Goal: Task Accomplishment & Management: Manage account settings

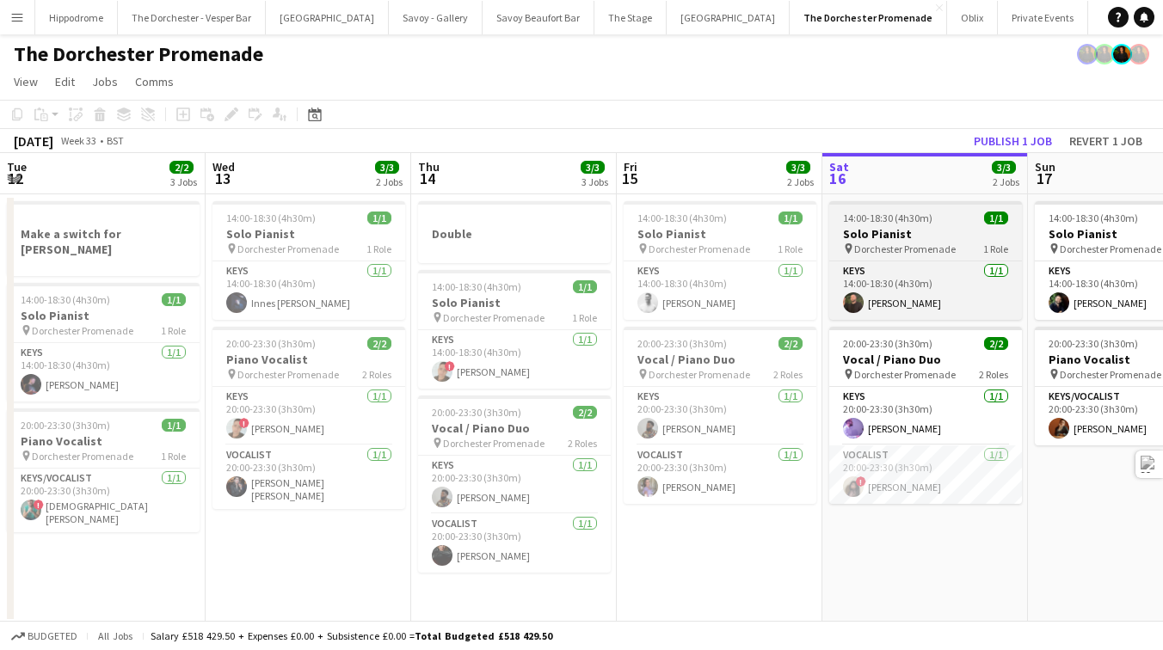
scroll to position [0, 411]
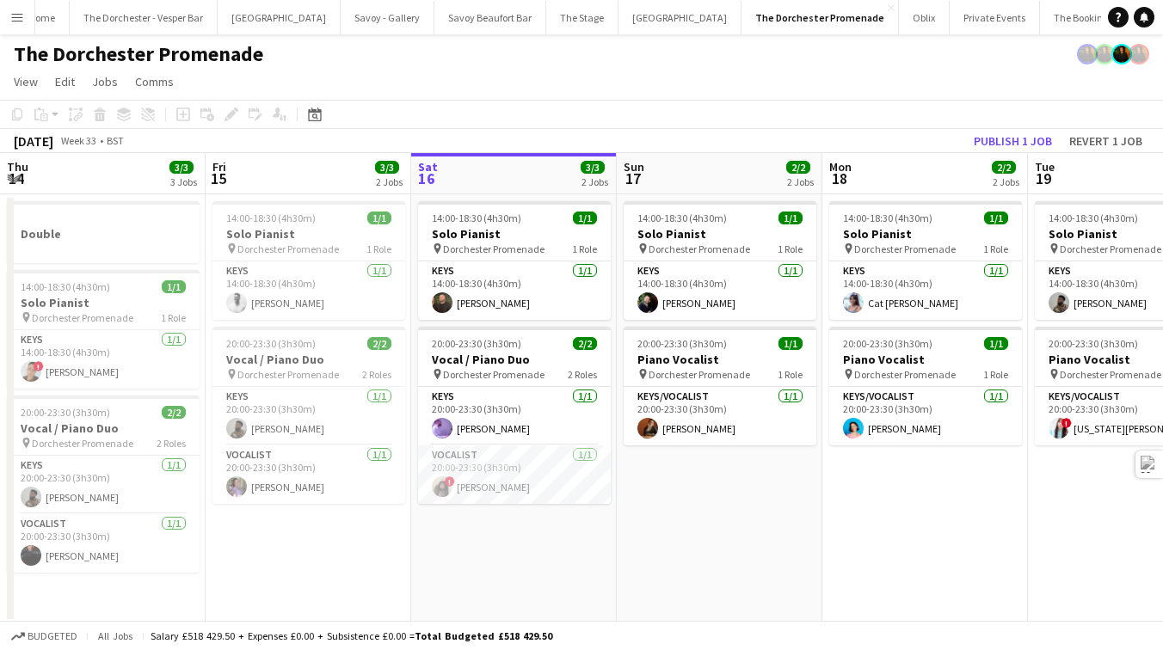
click at [19, 24] on button "Menu" at bounding box center [17, 17] width 34 height 34
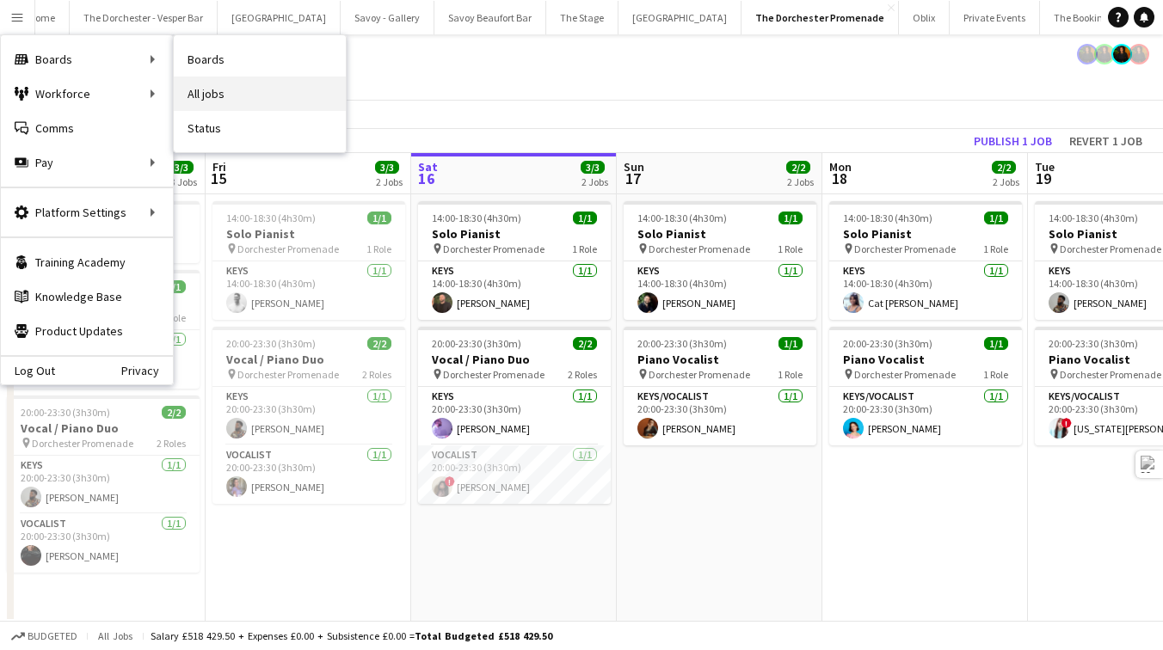
click at [215, 108] on link "All jobs" at bounding box center [260, 94] width 172 height 34
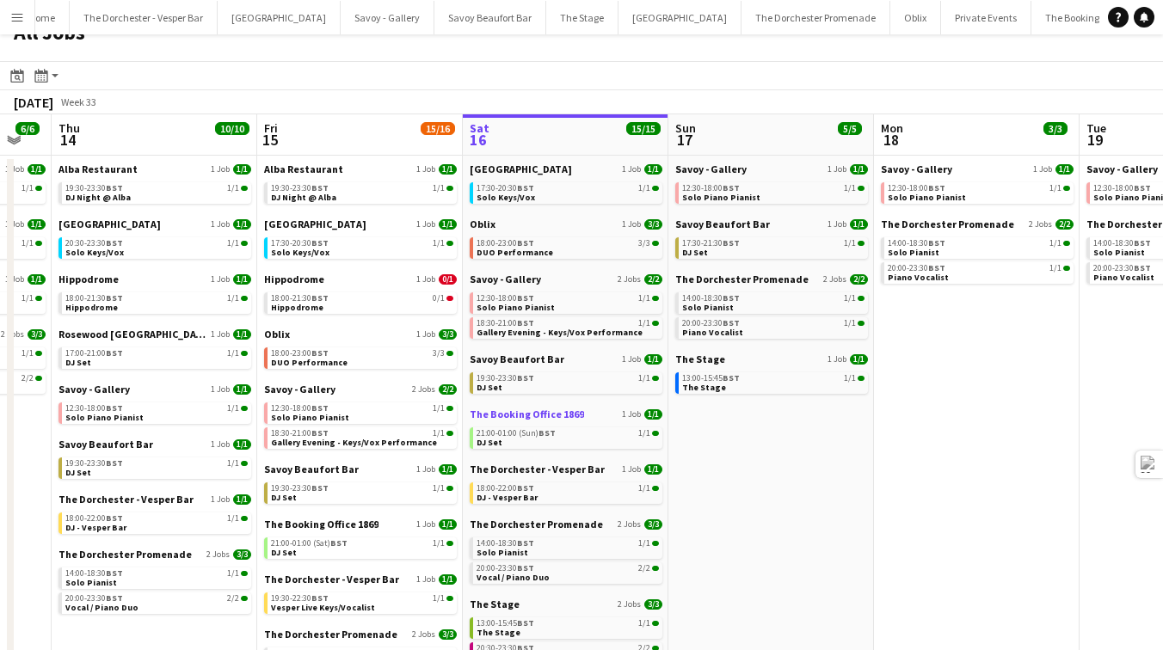
scroll to position [24, 0]
click at [575, 305] on link "12:30-18:00 BST 1/1 Solo Piano Pianist" at bounding box center [567, 302] width 182 height 20
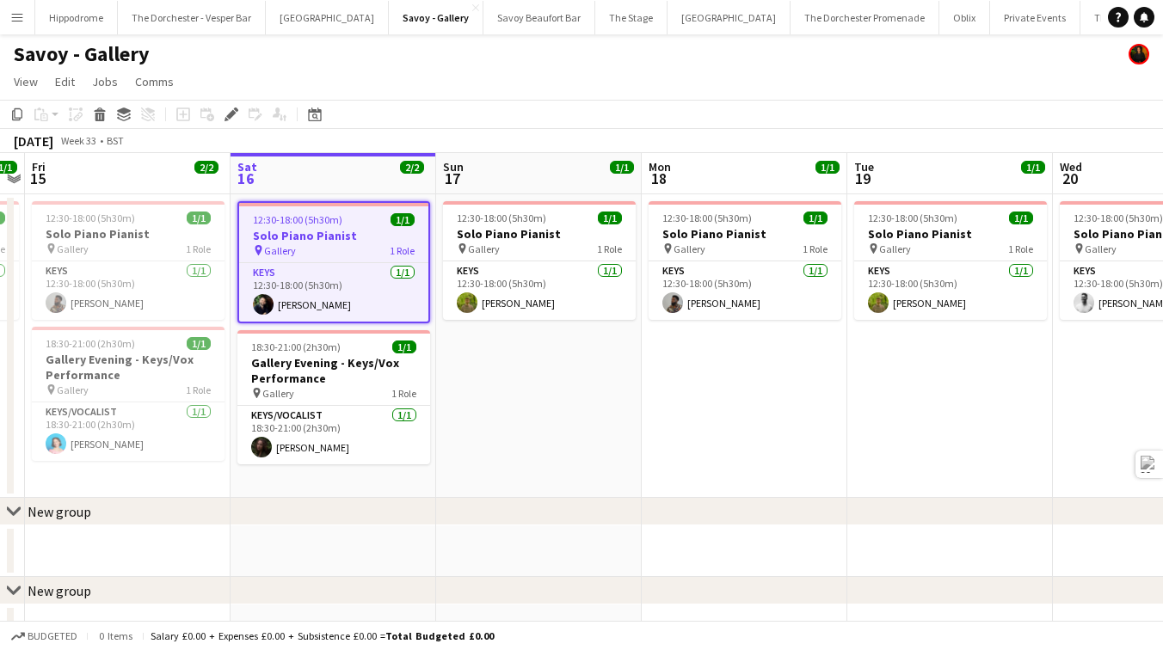
click at [15, 9] on button "Menu" at bounding box center [17, 17] width 34 height 34
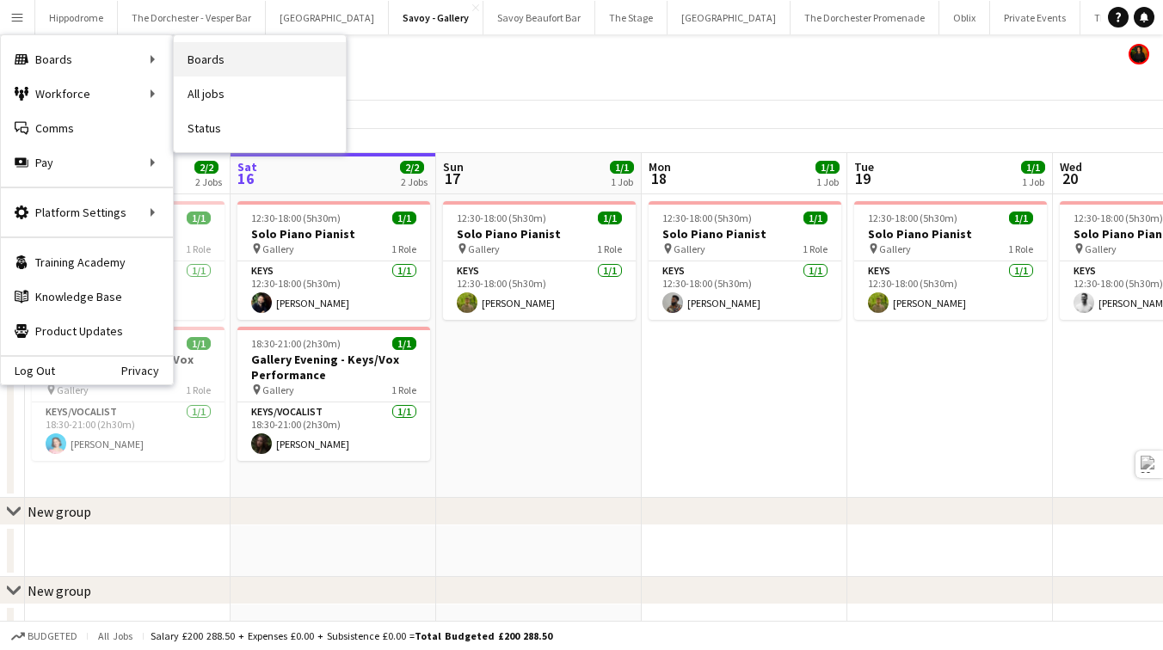
click at [247, 65] on link "Boards" at bounding box center [260, 59] width 172 height 34
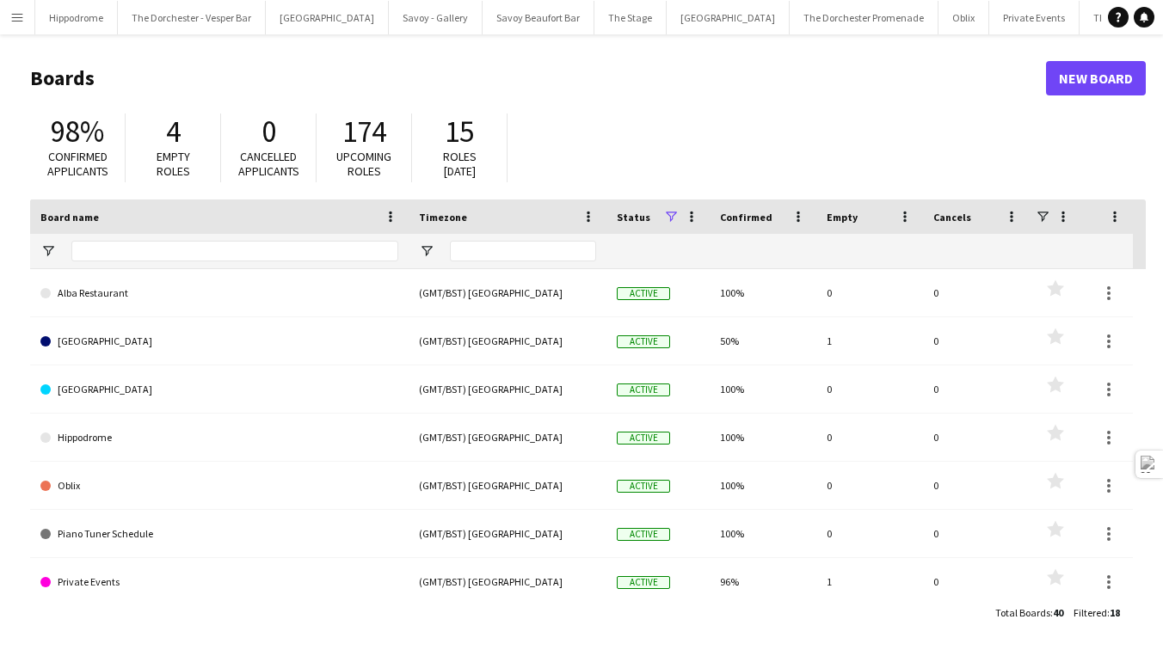
click at [0, 12] on button "Menu" at bounding box center [17, 17] width 34 height 34
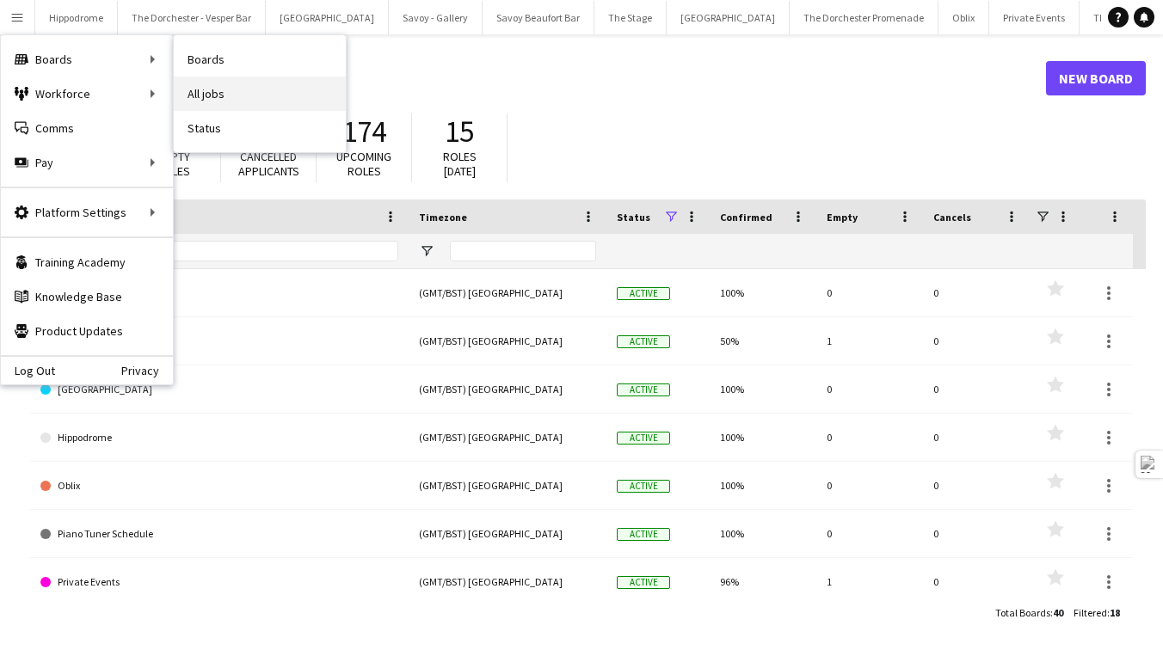
click at [194, 85] on link "All jobs" at bounding box center [260, 94] width 172 height 34
